Goal: Task Accomplishment & Management: Use online tool/utility

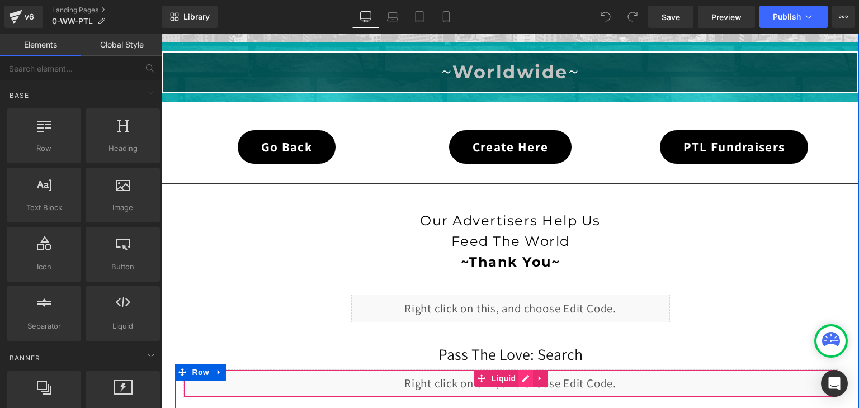
scroll to position [56, 0]
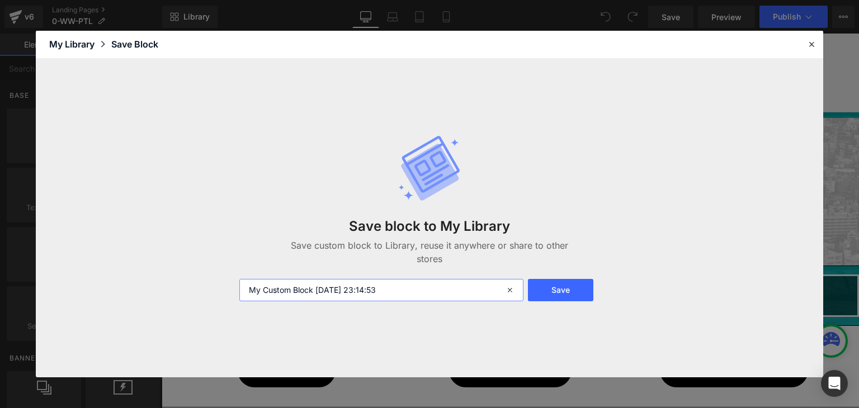
drag, startPoint x: 415, startPoint y: 292, endPoint x: 219, endPoint y: 292, distance: 195.7
click at [219, 292] on div "Save block to My Library Save custom block to Library, reuse it anywhere or sha…" at bounding box center [429, 218] width 787 height 319
type input "ww ptl"
click at [578, 289] on button "Save" at bounding box center [560, 290] width 65 height 22
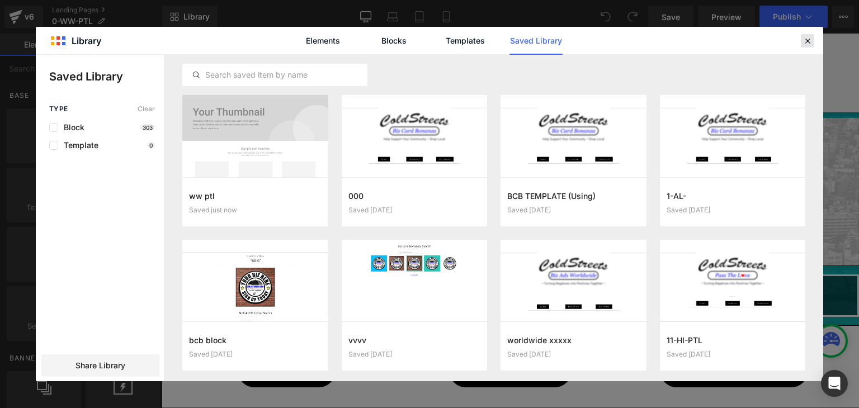
click at [804, 41] on icon at bounding box center [807, 41] width 10 height 10
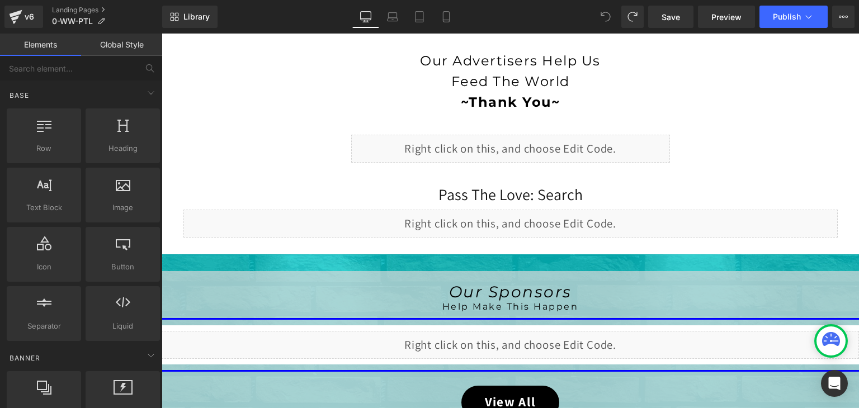
scroll to position [419, 0]
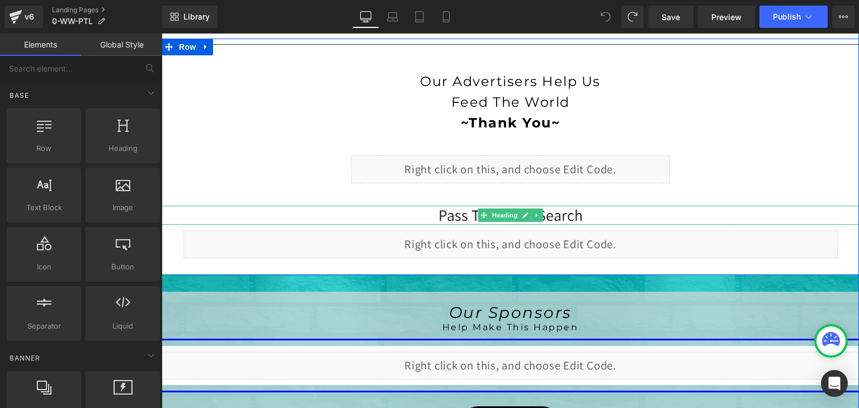
click at [575, 214] on span "Pass The Love: Search" at bounding box center [510, 215] width 144 height 21
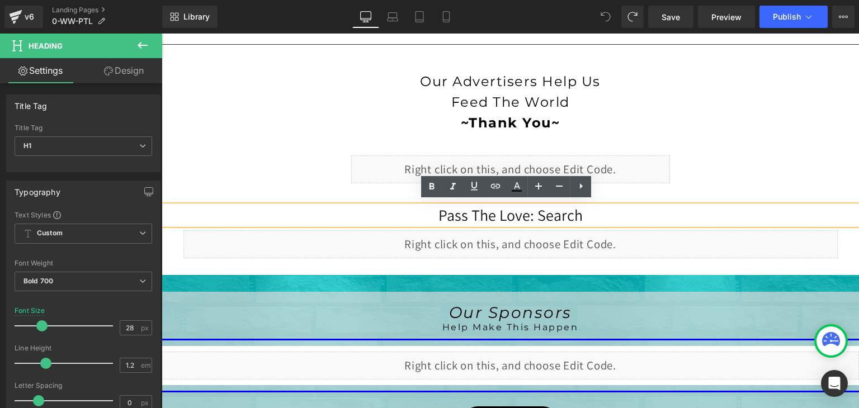
click at [588, 211] on h1 "Pass The Love: Search" at bounding box center [510, 215] width 697 height 19
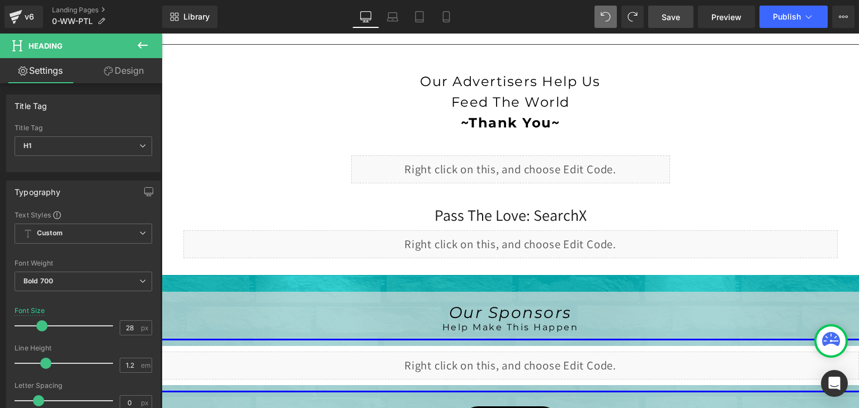
click at [660, 14] on link "Save" at bounding box center [670, 17] width 45 height 22
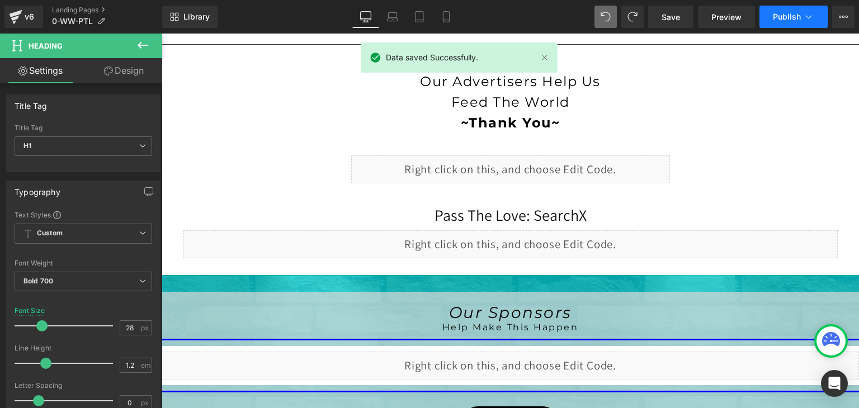
click at [809, 18] on icon at bounding box center [808, 16] width 11 height 11
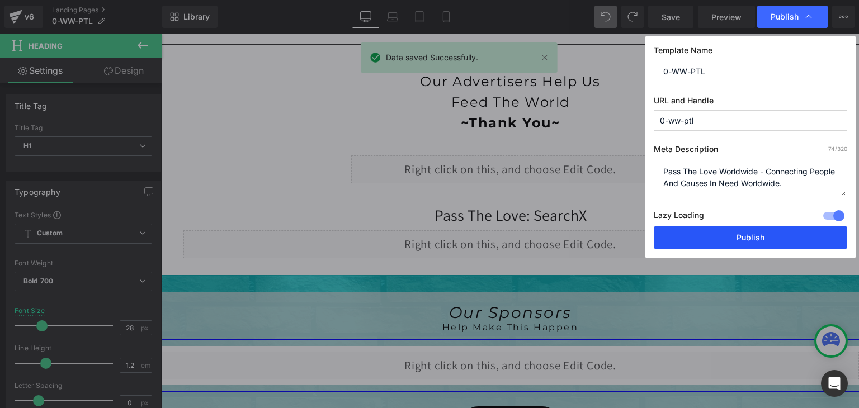
click at [767, 240] on button "Publish" at bounding box center [750, 237] width 193 height 22
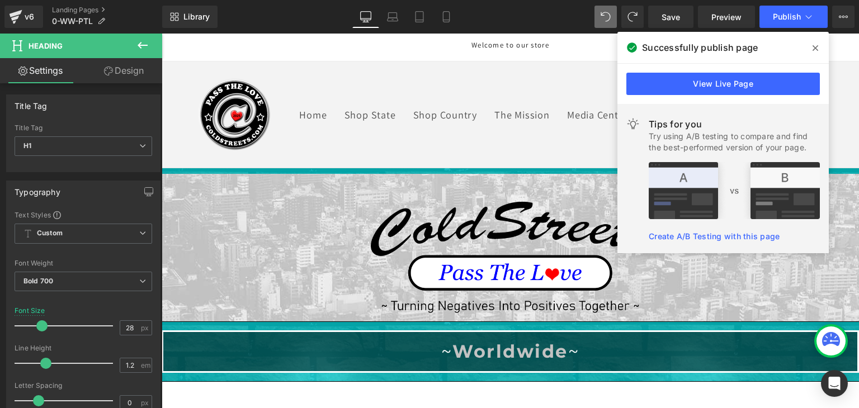
click at [399, 86] on header "Home Shop State Shop Country The Mission Media Center Log in Country/region Uni…" at bounding box center [510, 114] width 697 height 106
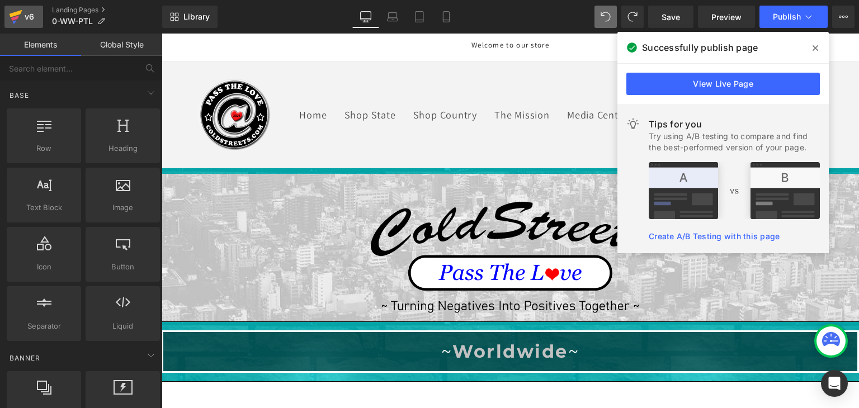
click at [11, 13] on icon at bounding box center [15, 17] width 13 height 28
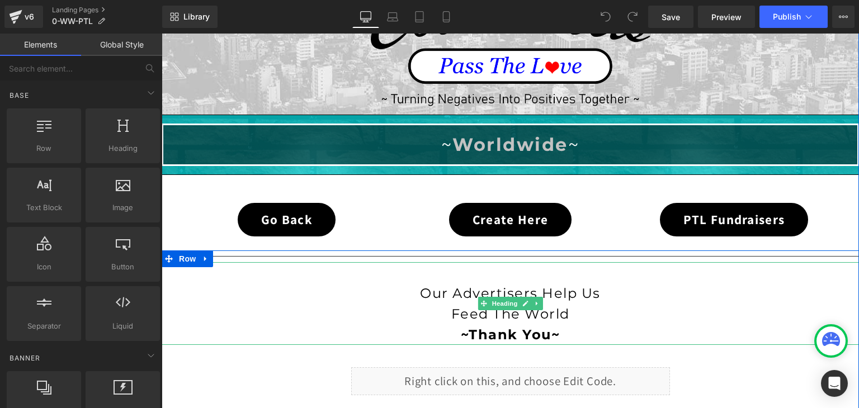
scroll to position [191, 0]
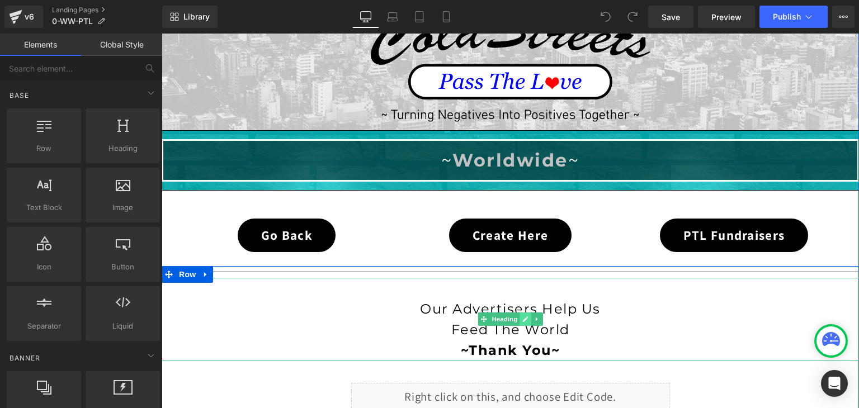
click at [522, 316] on icon at bounding box center [525, 319] width 6 height 7
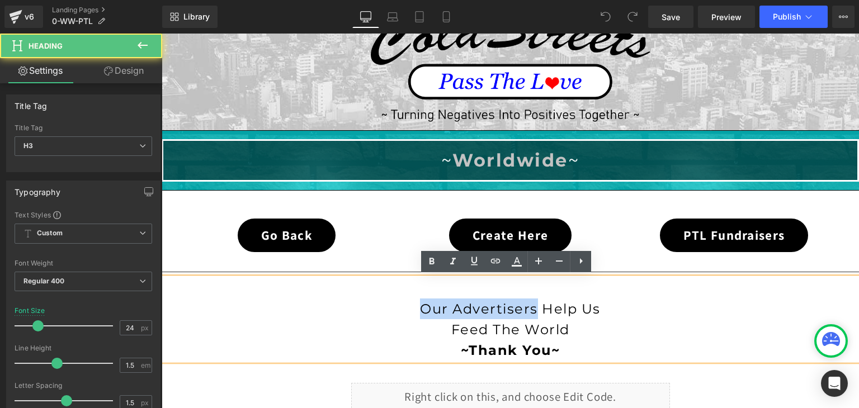
drag, startPoint x: 529, startPoint y: 307, endPoint x: 410, endPoint y: 307, distance: 119.6
click at [410, 307] on h3 "Our Advertisers Help Us" at bounding box center [510, 309] width 697 height 21
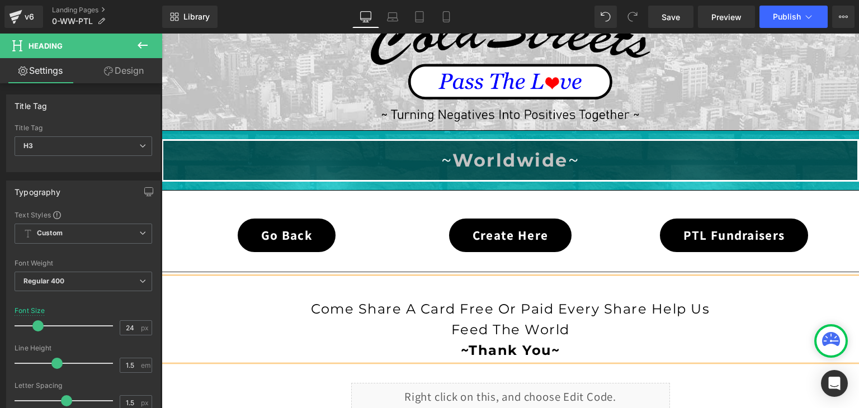
click at [681, 307] on span "Come Share A Card Free Or Paid Every Share Help Us" at bounding box center [510, 309] width 399 height 16
click at [548, 306] on span "Come Share A Card Free Or Paid Every Share Helps Us" at bounding box center [510, 309] width 406 height 16
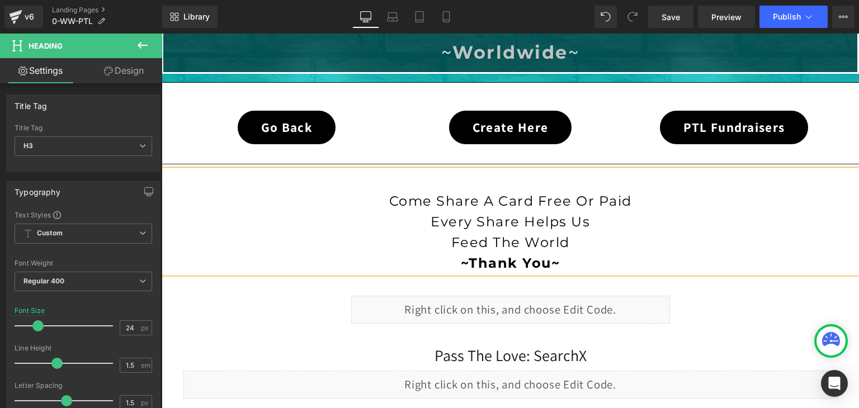
scroll to position [303, 0]
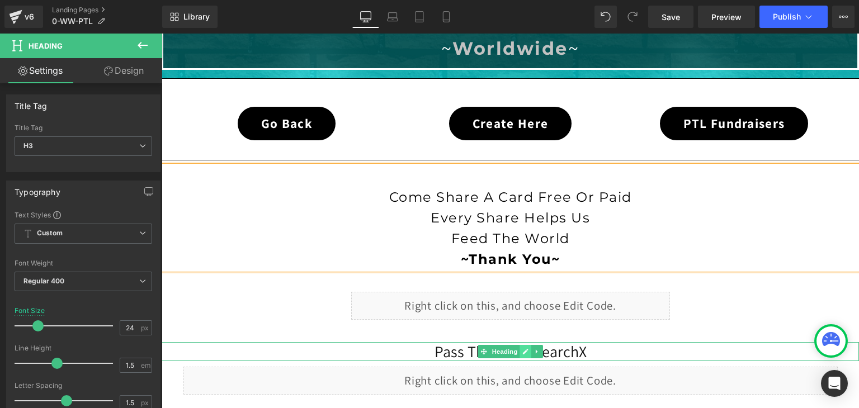
click at [526, 348] on link at bounding box center [525, 351] width 12 height 13
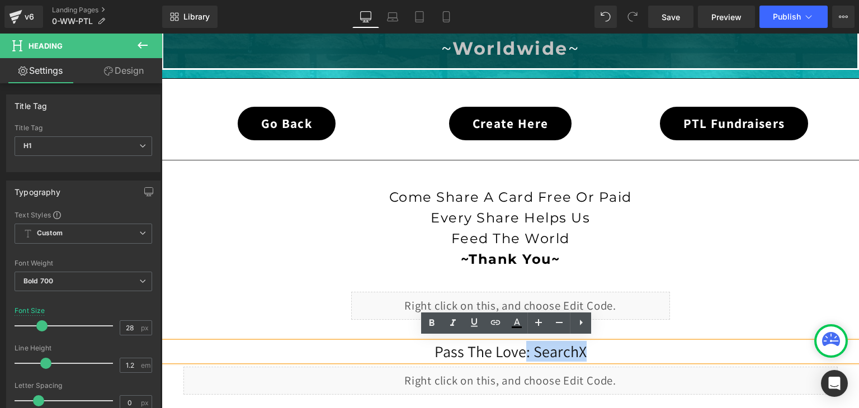
drag, startPoint x: 589, startPoint y: 344, endPoint x: 519, endPoint y: 352, distance: 70.8
click at [519, 352] on h1 "Pass The Love: SearchX" at bounding box center [510, 351] width 697 height 19
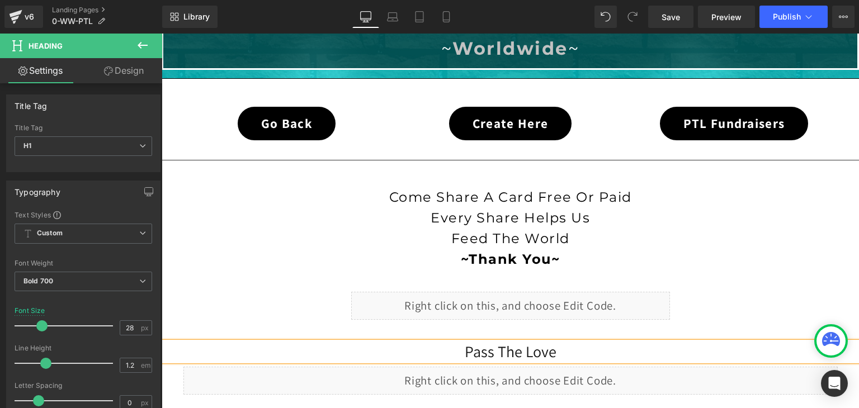
click at [465, 347] on span "Pass The Love" at bounding box center [511, 351] width 92 height 21
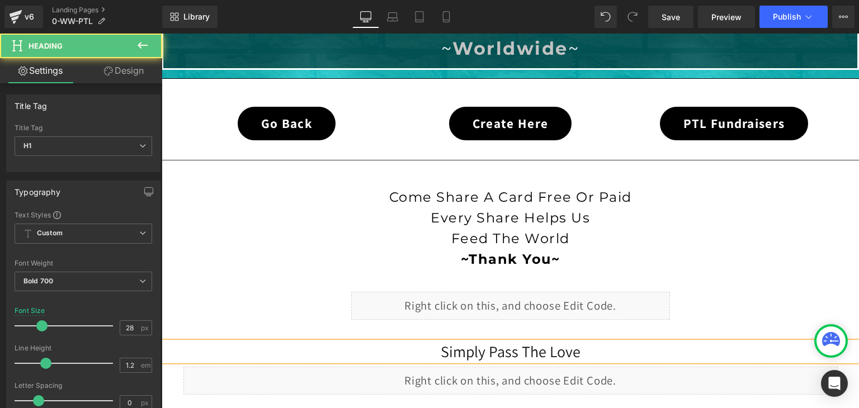
click at [594, 353] on h1 "Simply Pass The Love" at bounding box center [510, 351] width 697 height 19
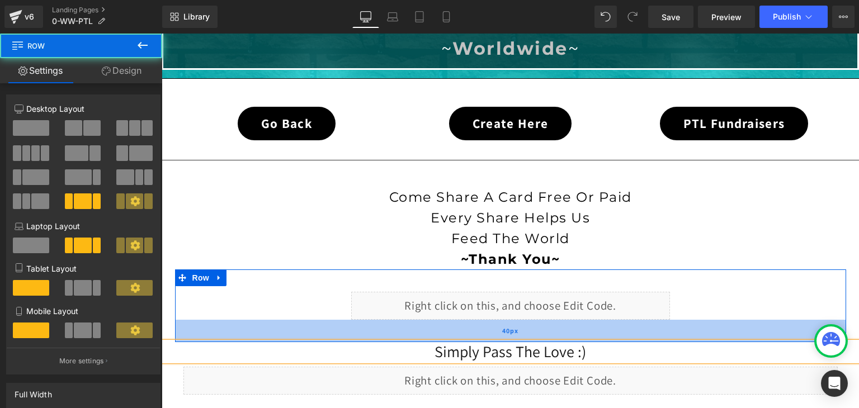
click at [654, 326] on div "40px" at bounding box center [510, 331] width 671 height 22
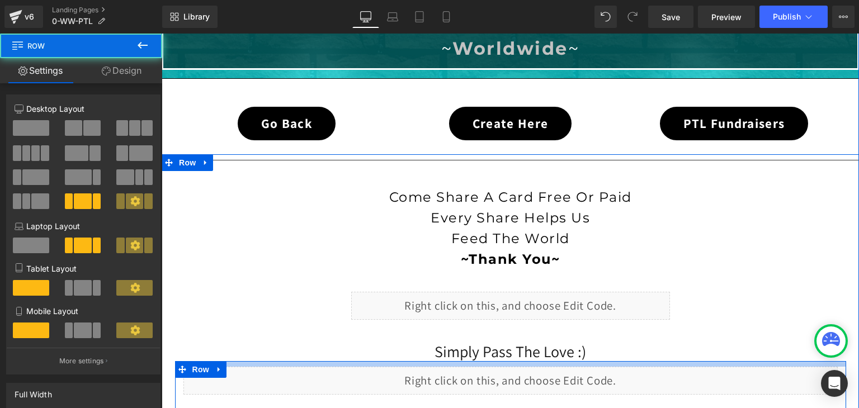
click at [637, 361] on div at bounding box center [510, 364] width 671 height 6
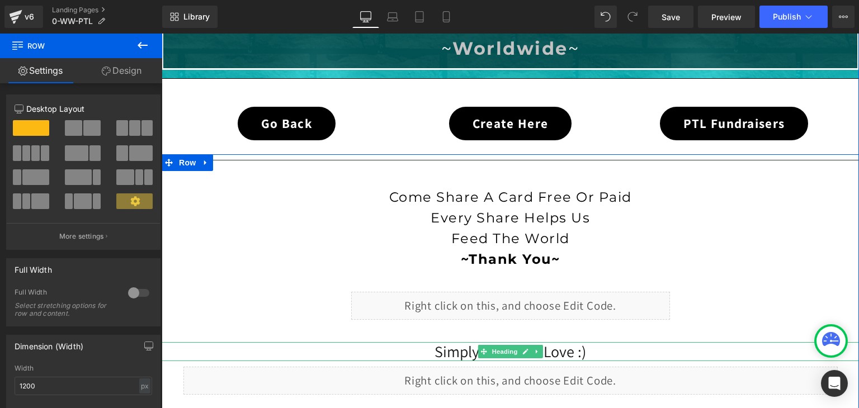
click at [614, 351] on h1 "Simply Pass The Love :)" at bounding box center [510, 351] width 697 height 19
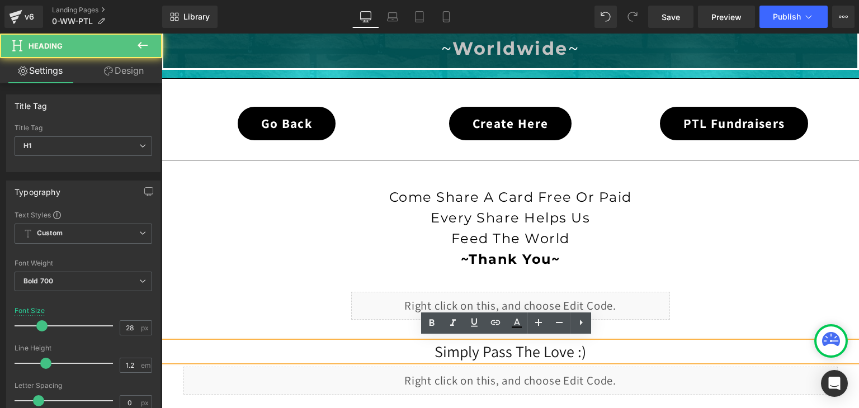
click at [285, 342] on h1 "Simply Pass The Love :)" at bounding box center [510, 351] width 697 height 19
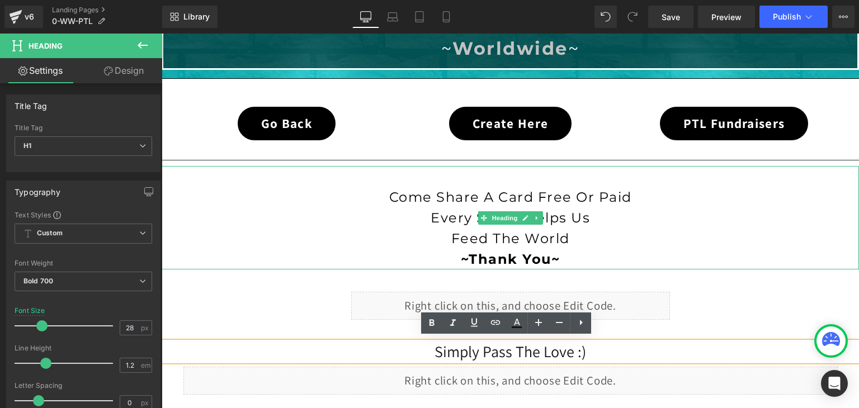
click at [484, 255] on strong "~Thank You~" at bounding box center [511, 259] width 100 height 16
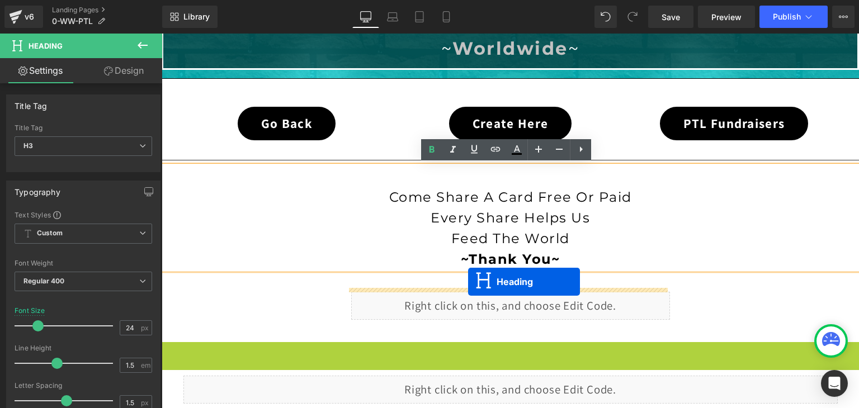
drag, startPoint x: 476, startPoint y: 345, endPoint x: 468, endPoint y: 282, distance: 63.7
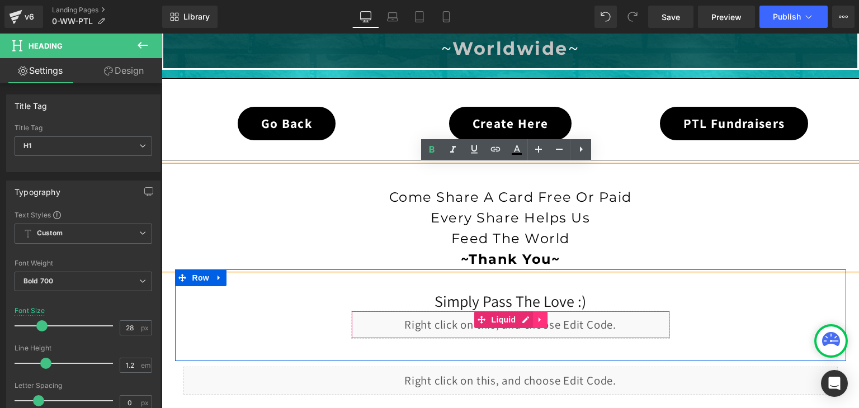
click at [536, 318] on icon at bounding box center [540, 319] width 8 height 8
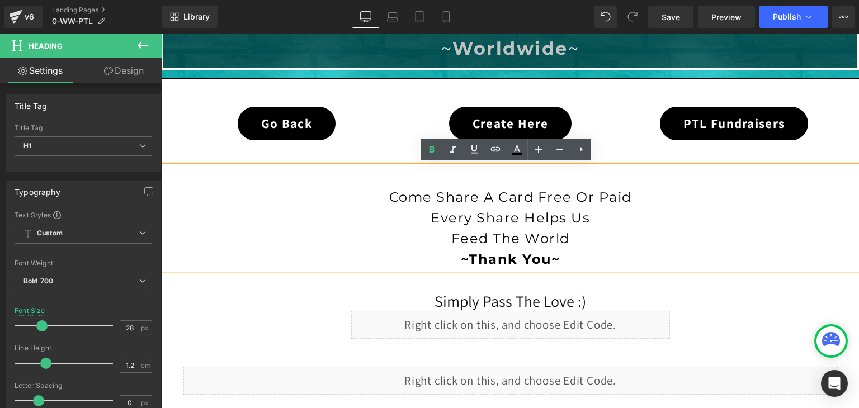
click at [505, 195] on span "Come Share A Card Free Or Paid" at bounding box center [510, 197] width 243 height 16
click at [450, 191] on span "Come Share A Card Free Or Paid" at bounding box center [510, 197] width 243 height 16
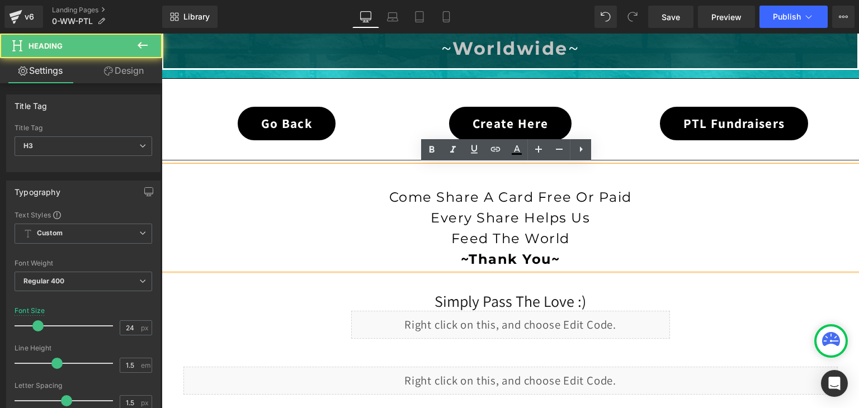
click at [362, 294] on h1 "Simply Pass The Love :)" at bounding box center [510, 301] width 319 height 19
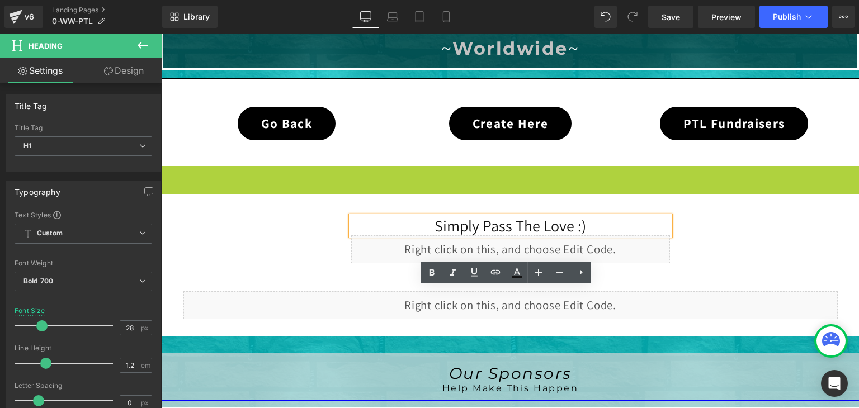
scroll to position [230, 0]
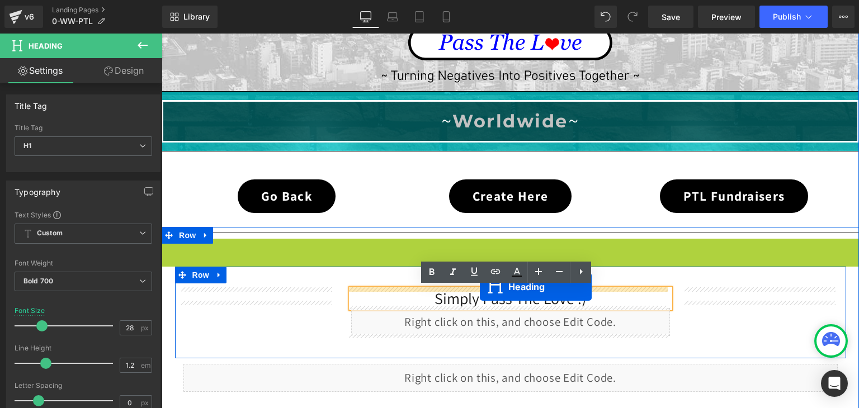
drag, startPoint x: 481, startPoint y: 212, endPoint x: 480, endPoint y: 287, distance: 74.9
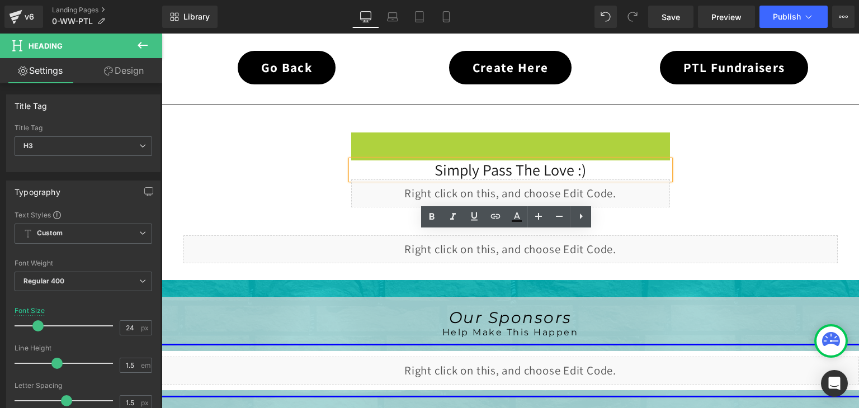
scroll to position [286, 0]
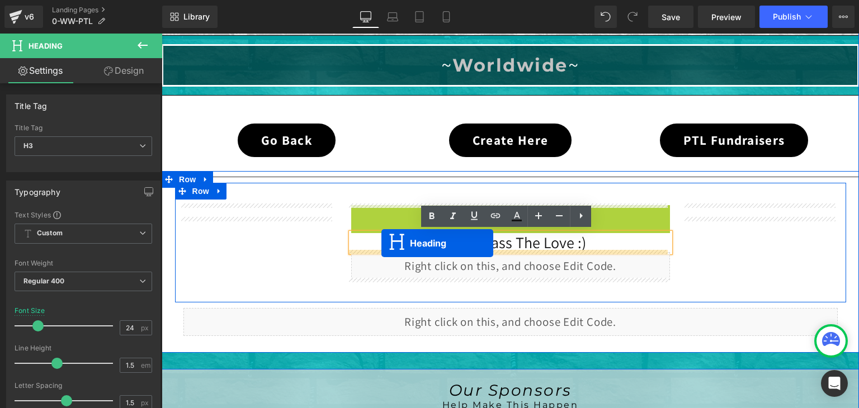
drag, startPoint x: 476, startPoint y: 182, endPoint x: 381, endPoint y: 243, distance: 112.7
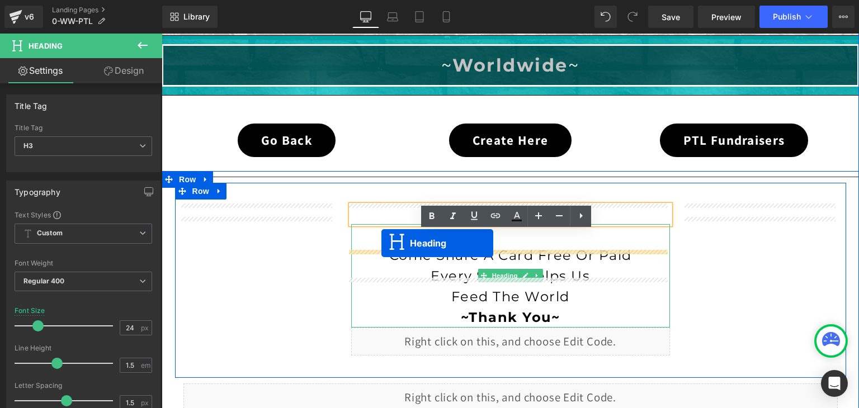
scroll to position [258, 0]
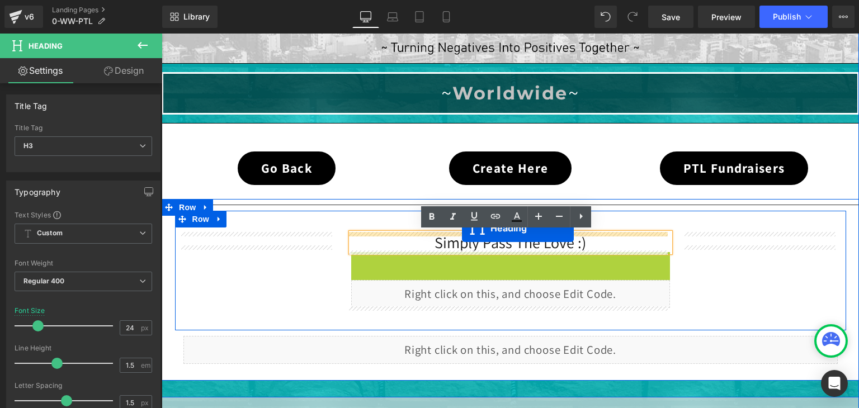
drag, startPoint x: 481, startPoint y: 301, endPoint x: 462, endPoint y: 228, distance: 75.7
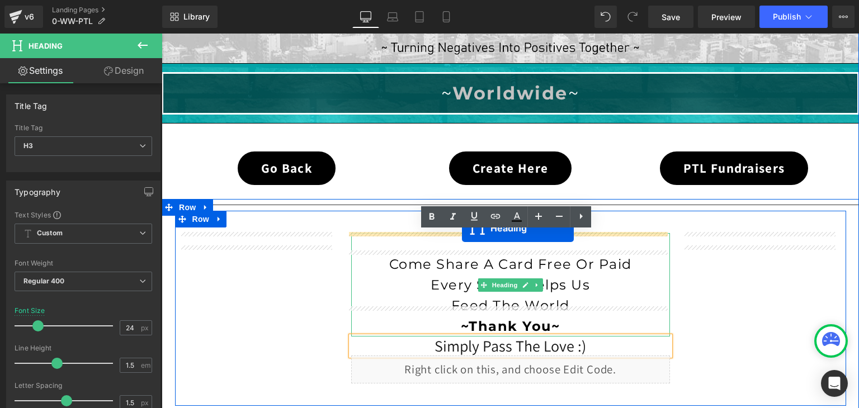
scroll to position [359, 0]
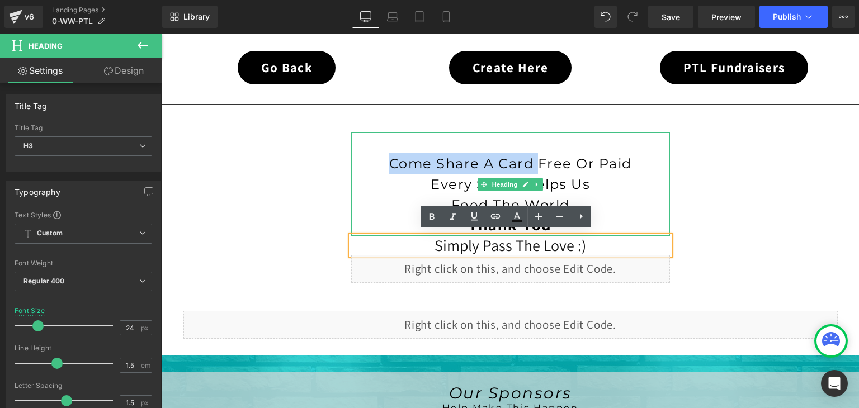
drag, startPoint x: 532, startPoint y: 162, endPoint x: 373, endPoint y: 167, distance: 158.9
click at [373, 167] on h3 "Come Share A Card Free Or Paid" at bounding box center [510, 163] width 319 height 21
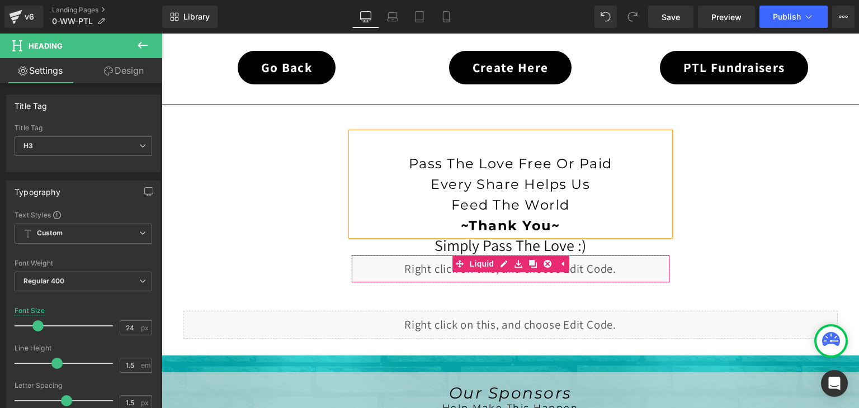
click at [533, 255] on div "Liquid" at bounding box center [510, 269] width 319 height 28
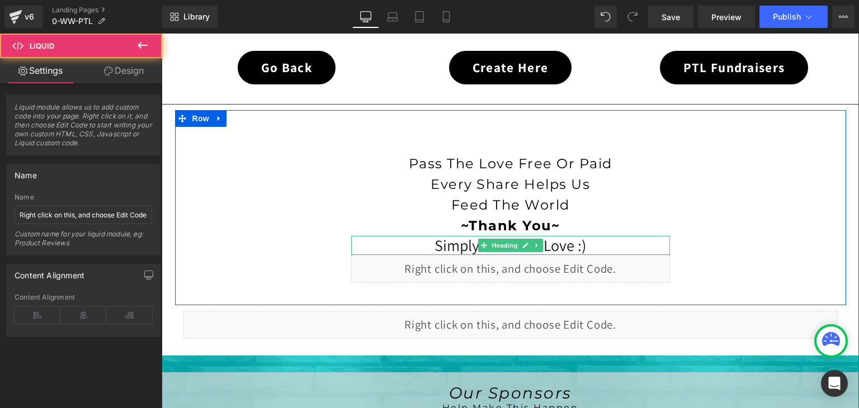
click at [534, 242] on icon at bounding box center [537, 245] width 6 height 7
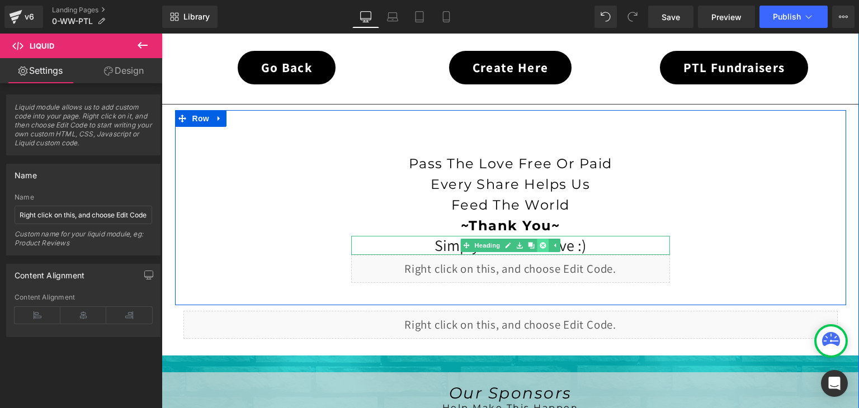
click at [539, 242] on icon at bounding box center [542, 245] width 6 height 6
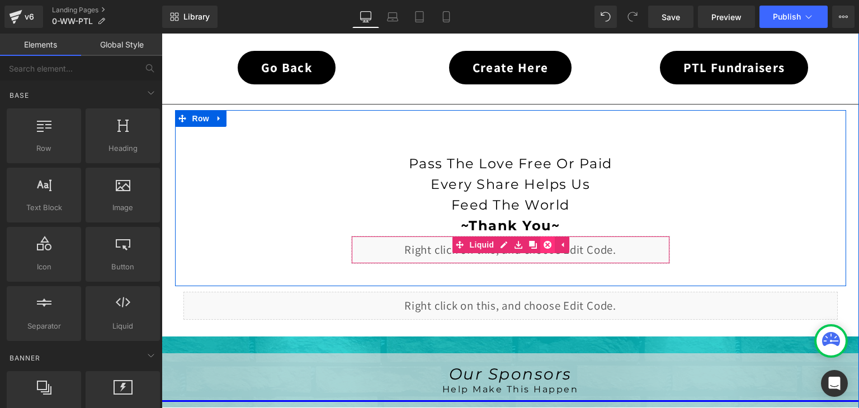
click at [546, 241] on icon at bounding box center [547, 245] width 8 height 8
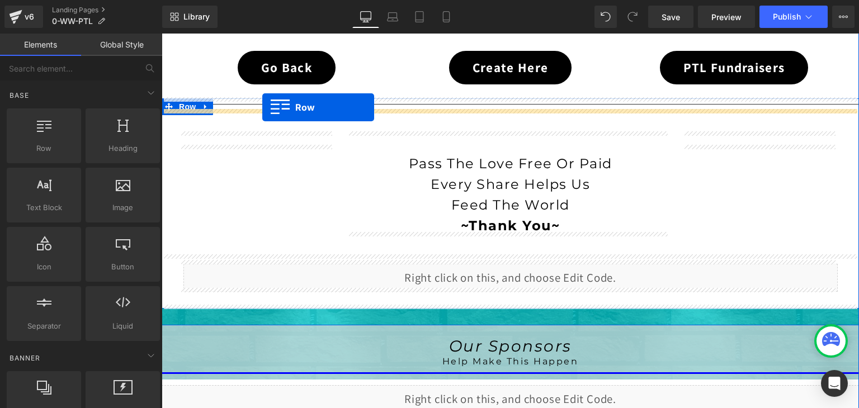
drag, startPoint x: 223, startPoint y: 169, endPoint x: 262, endPoint y: 107, distance: 73.7
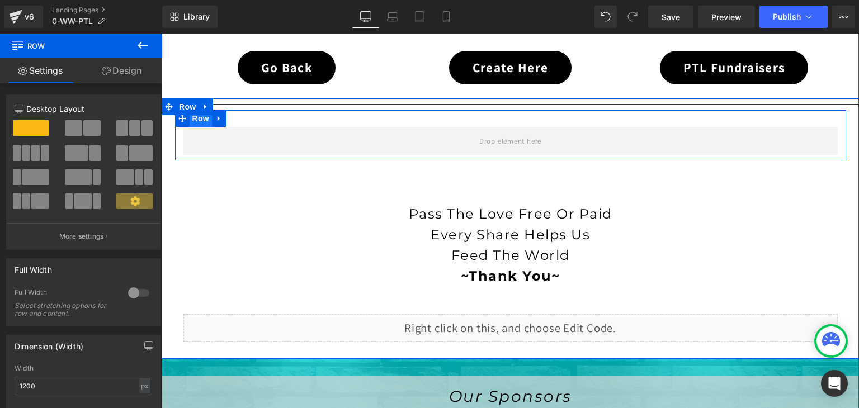
click at [193, 117] on span "Row" at bounding box center [201, 118] width 22 height 17
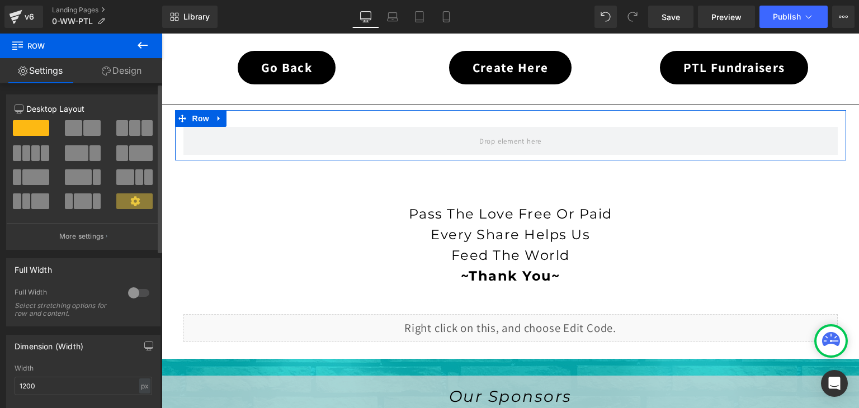
click at [133, 132] on span at bounding box center [134, 128] width 11 height 16
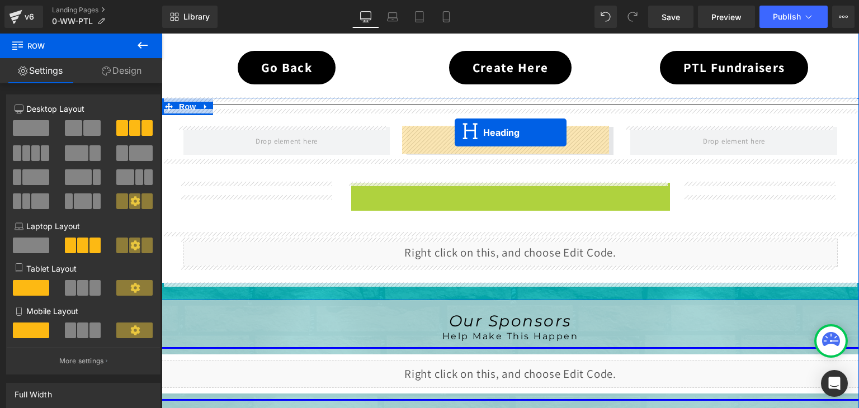
drag, startPoint x: 477, startPoint y: 231, endPoint x: 455, endPoint y: 132, distance: 102.0
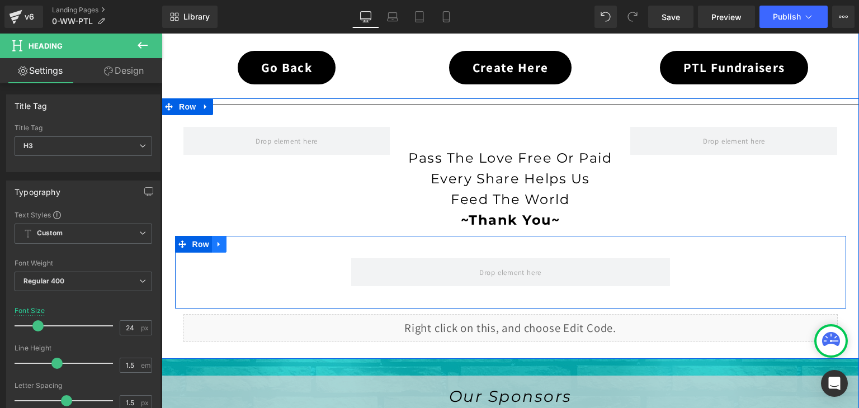
click at [215, 243] on icon at bounding box center [219, 244] width 8 height 8
click at [244, 240] on icon at bounding box center [248, 244] width 8 height 8
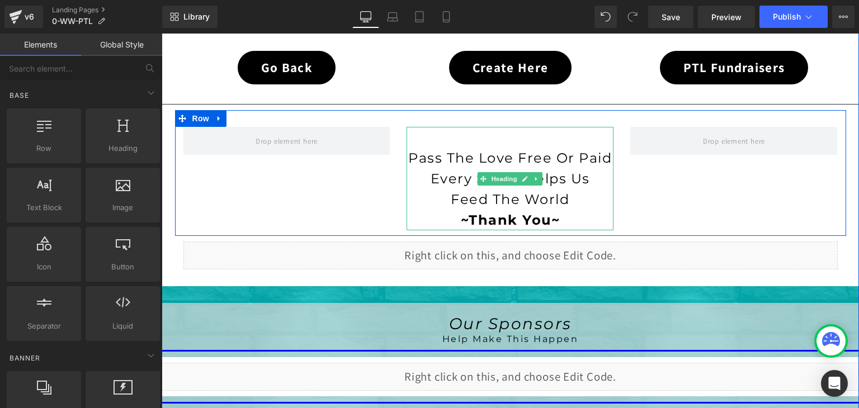
click at [408, 155] on span "Pass The Love Free Or Paid" at bounding box center [509, 158] width 203 height 16
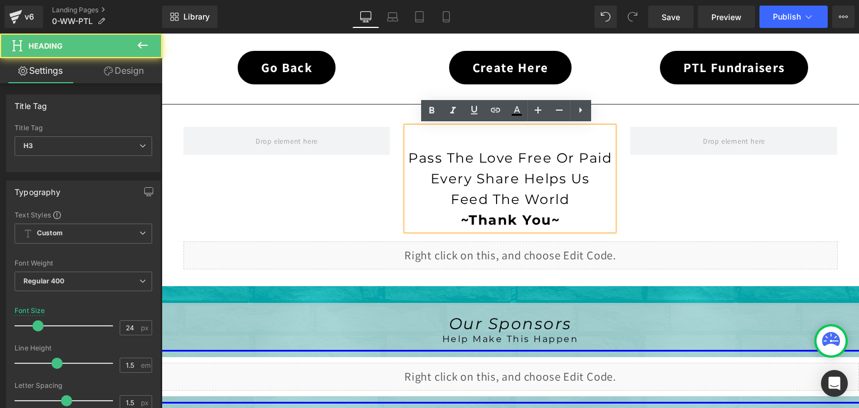
click at [408, 155] on span "Pass The Love Free Or Paid" at bounding box center [509, 158] width 203 height 16
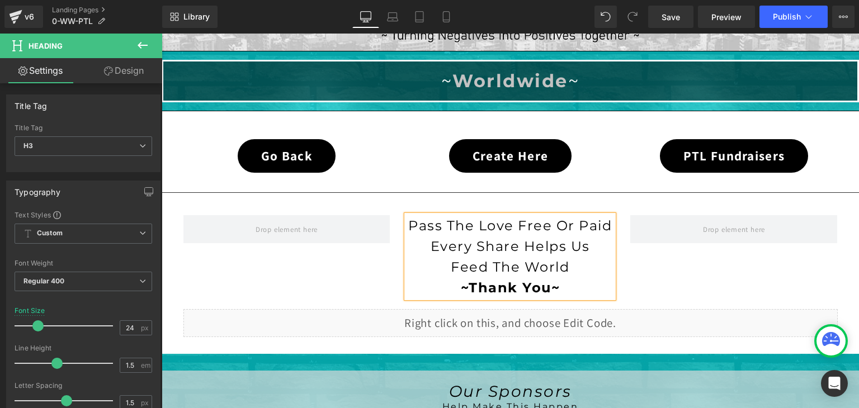
scroll to position [191, 0]
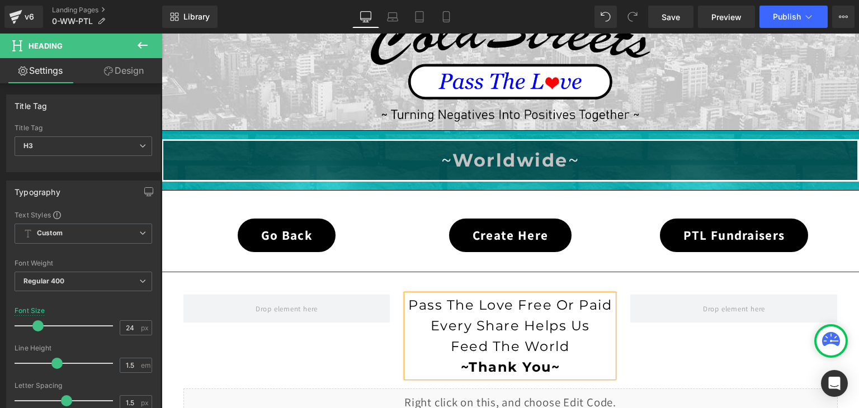
click at [675, 28] on div "Library Desktop Desktop Laptop Tablet Mobile Save Preview Publish Scheduled Vie…" at bounding box center [510, 17] width 697 height 34
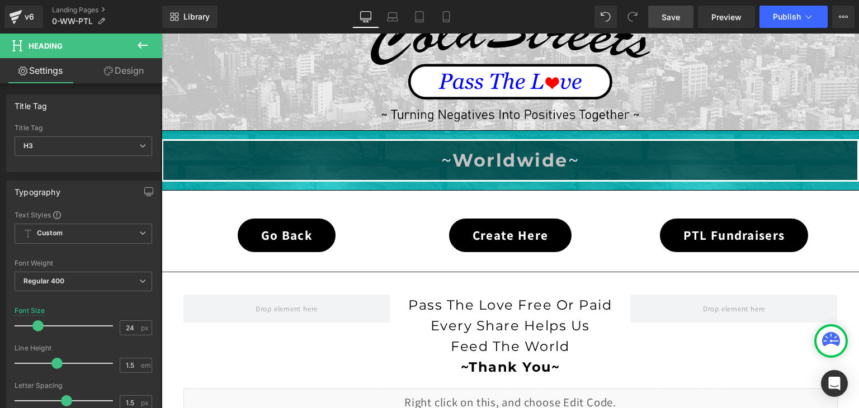
click at [675, 17] on span "Save" at bounding box center [670, 17] width 18 height 12
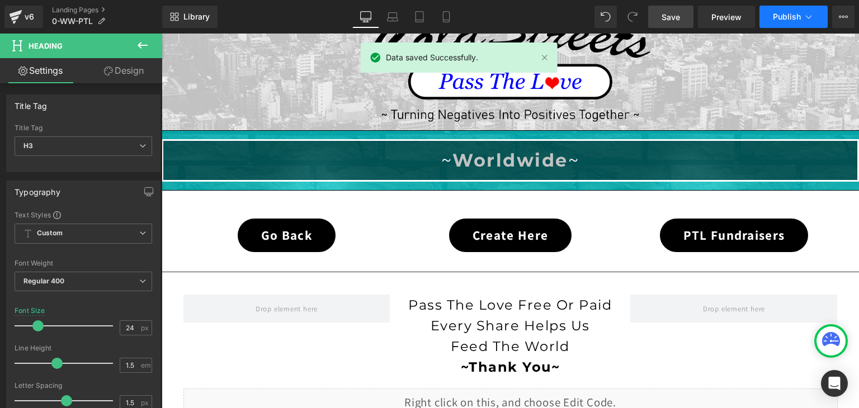
click at [797, 19] on span "Publish" at bounding box center [787, 16] width 28 height 9
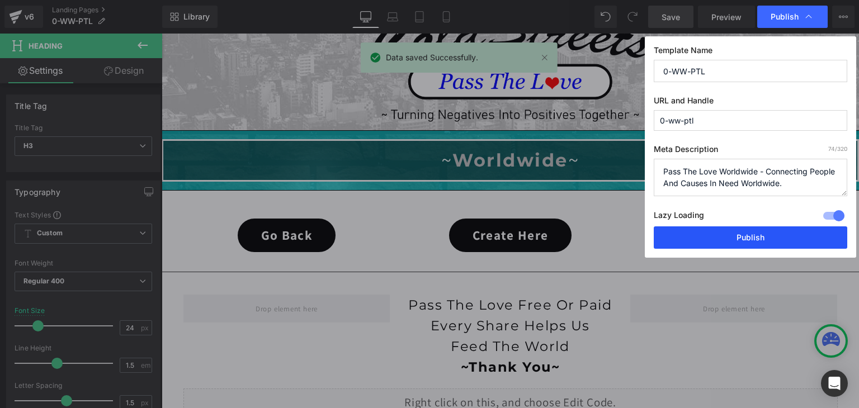
click at [778, 235] on button "Publish" at bounding box center [750, 237] width 193 height 22
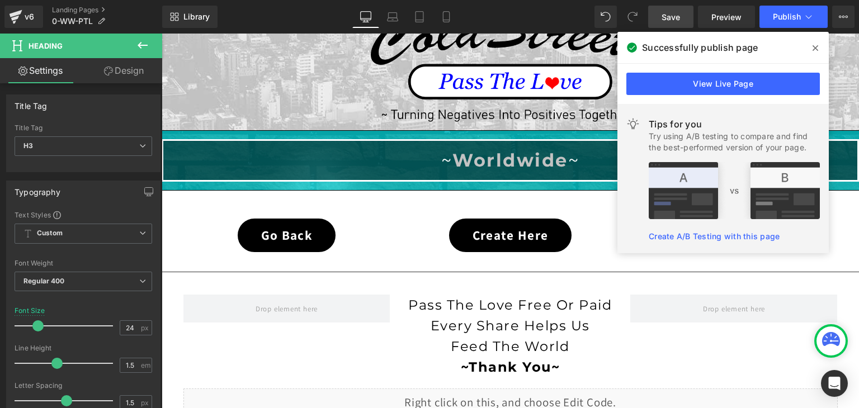
click at [815, 48] on icon at bounding box center [815, 48] width 6 height 6
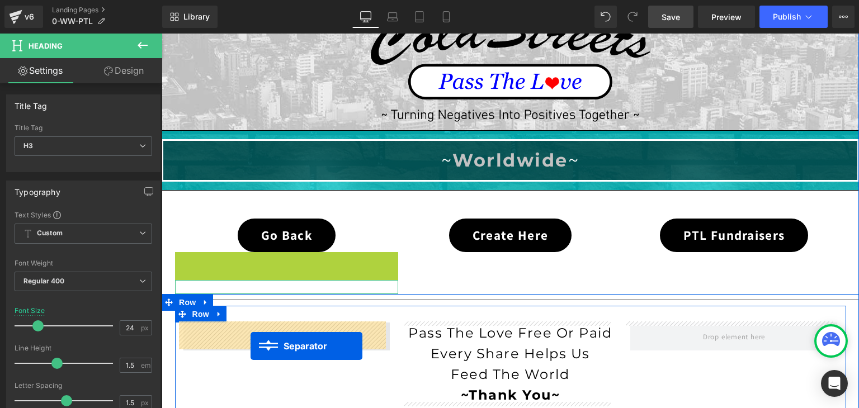
drag, startPoint x: 255, startPoint y: 258, endPoint x: 250, endPoint y: 344, distance: 86.2
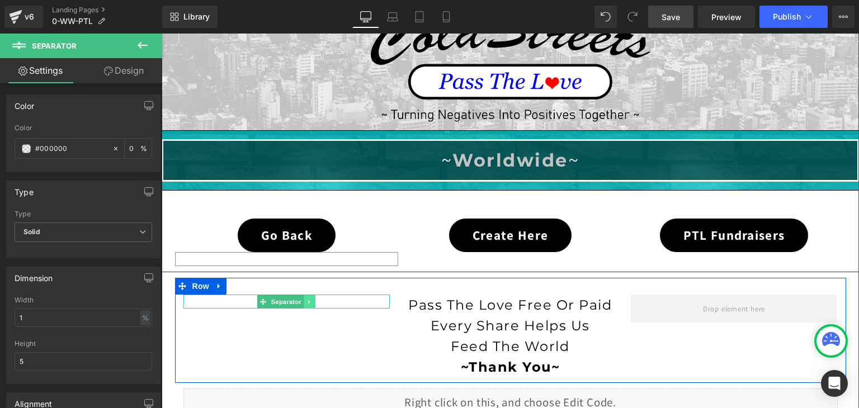
click at [307, 299] on icon at bounding box center [310, 302] width 6 height 7
click at [303, 299] on icon at bounding box center [304, 302] width 6 height 7
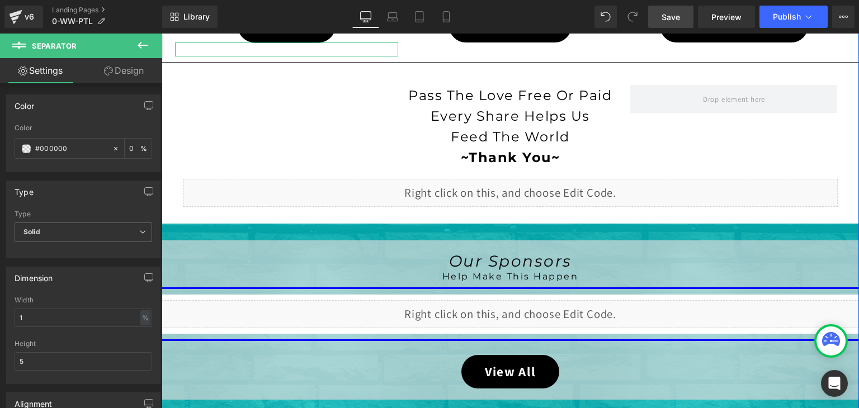
scroll to position [309, 0]
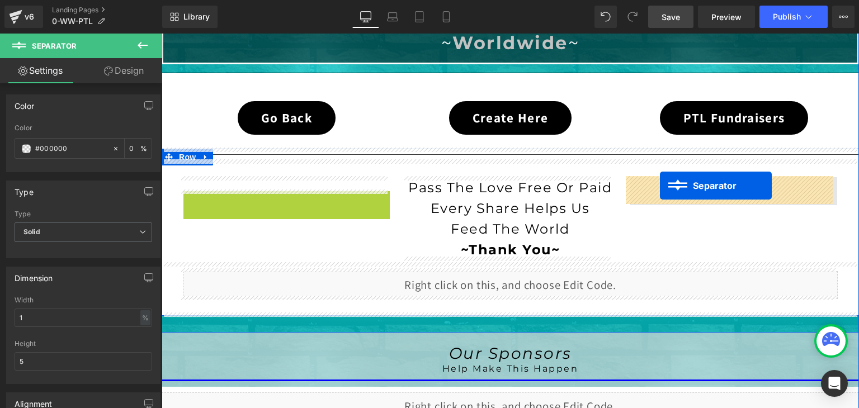
drag, startPoint x: 257, startPoint y: 194, endPoint x: 660, endPoint y: 186, distance: 403.2
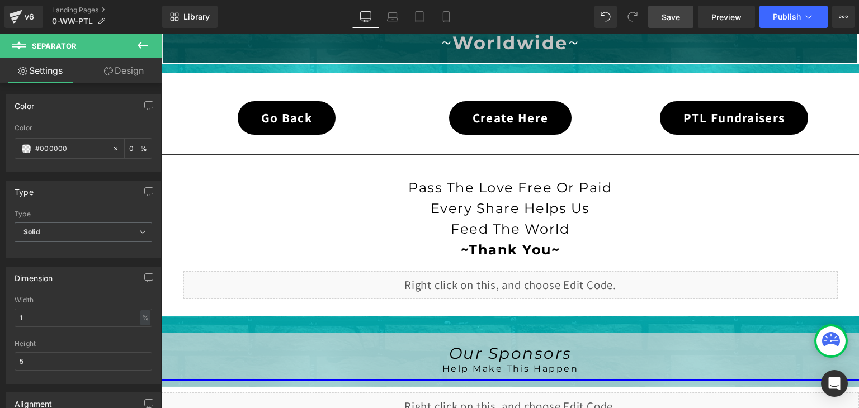
click at [682, 13] on link "Save" at bounding box center [670, 17] width 45 height 22
click at [816, 13] on button "Publish" at bounding box center [793, 17] width 68 height 22
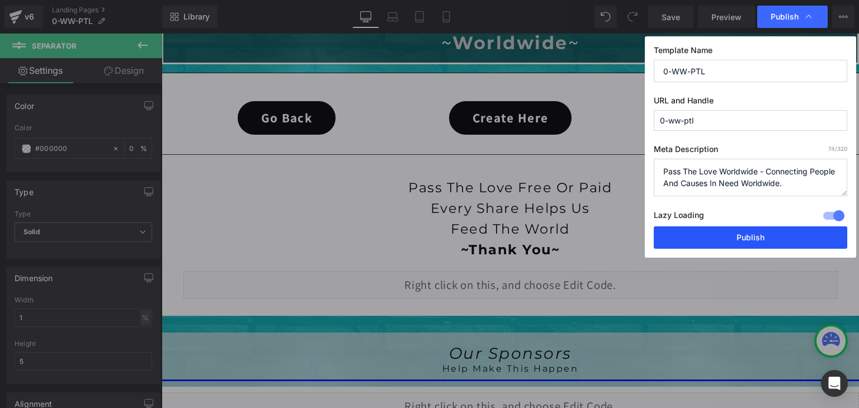
click at [761, 239] on button "Publish" at bounding box center [750, 237] width 193 height 22
